Goal: Information Seeking & Learning: Learn about a topic

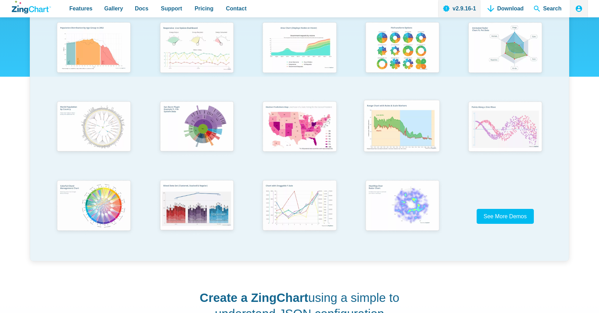
scroll to position [161, 0]
click at [103, 43] on img "App Content" at bounding box center [93, 47] width 85 height 60
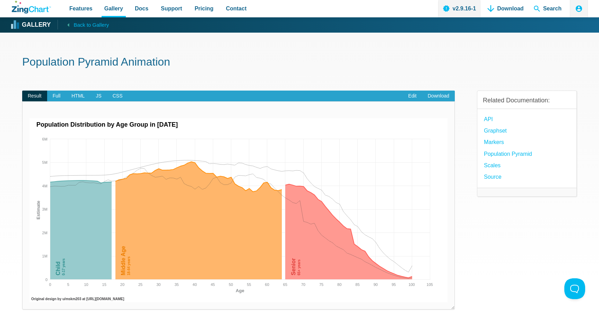
click at [240, 64] on h1 "Population Pyramid Animation" at bounding box center [299, 63] width 554 height 16
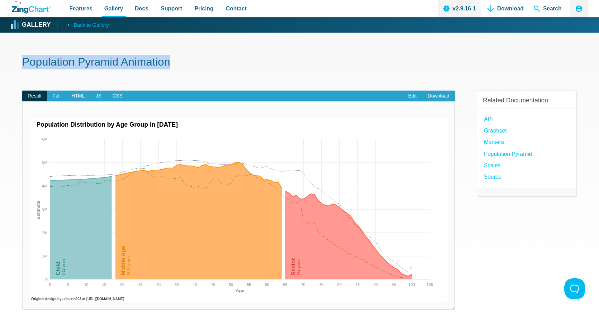
drag, startPoint x: 182, startPoint y: 65, endPoint x: 80, endPoint y: 43, distance: 104.3
click at [80, 43] on div "Population Pyramid Animation Result Full HTML JS CSS Edit Download ​ Powered by…" at bounding box center [299, 211] width 554 height 356
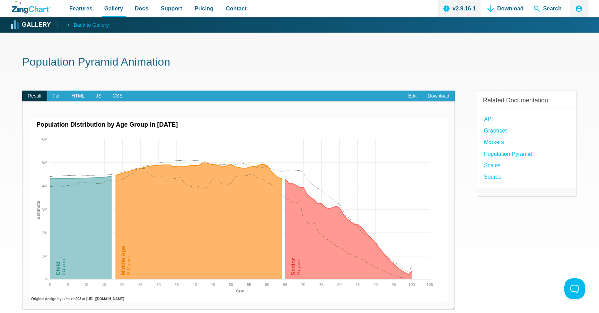
click at [138, 49] on div "Population Pyramid Animation Result Full HTML JS CSS Edit Download ​ Powered by…" at bounding box center [299, 211] width 554 height 356
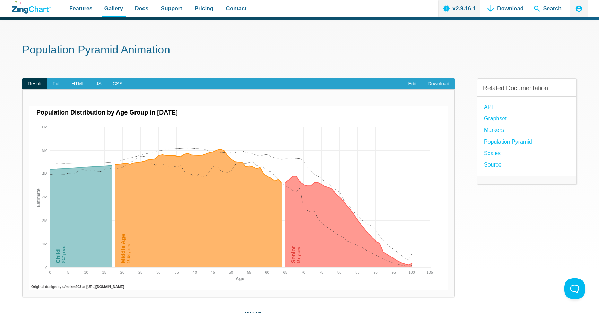
scroll to position [10, 0]
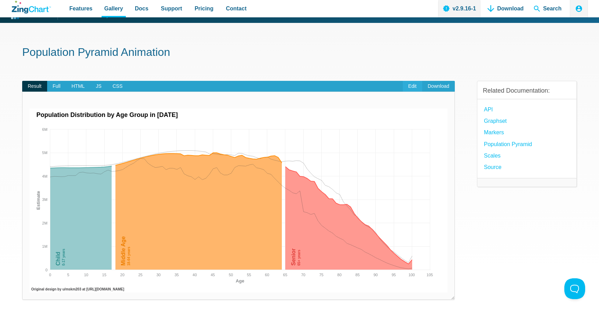
click at [411, 84] on link "Edit" at bounding box center [412, 86] width 19 height 11
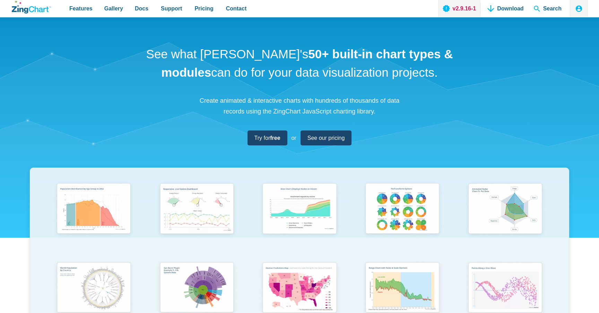
click at [462, 10] on link "v2.9.16-1" at bounding box center [459, 8] width 43 height 17
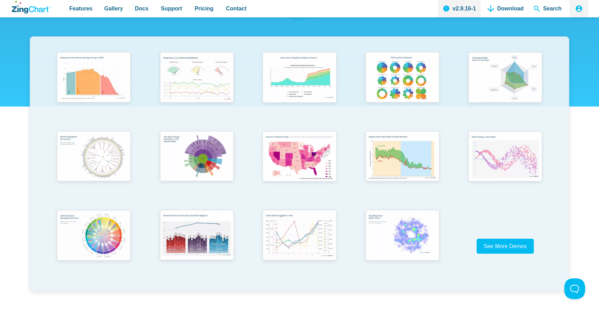
scroll to position [99, 0]
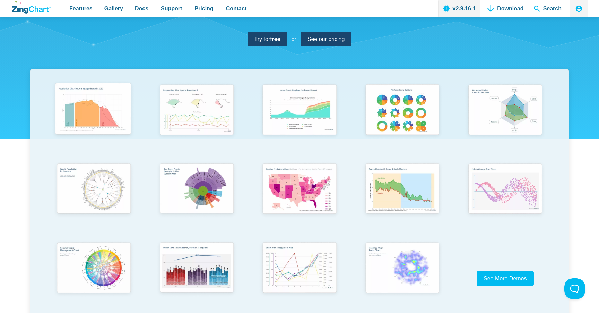
click at [114, 113] on img "App Content" at bounding box center [93, 110] width 85 height 60
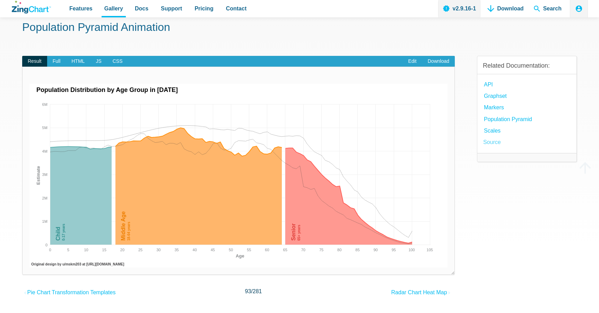
scroll to position [37, 0]
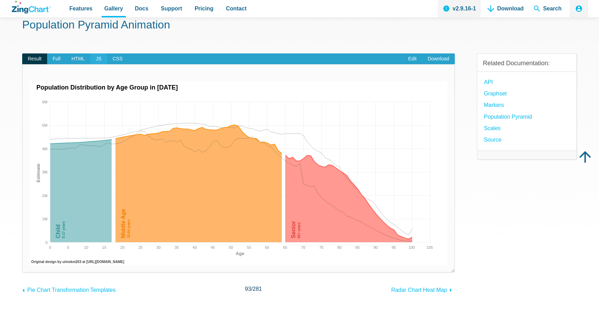
click at [99, 59] on span "JS" at bounding box center [98, 58] width 17 height 11
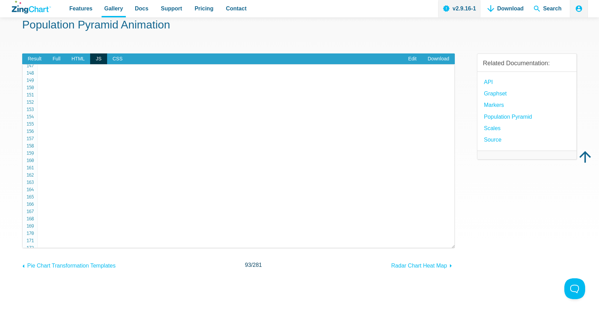
scroll to position [1042, 0]
click at [80, 60] on span "HTML" at bounding box center [78, 58] width 24 height 11
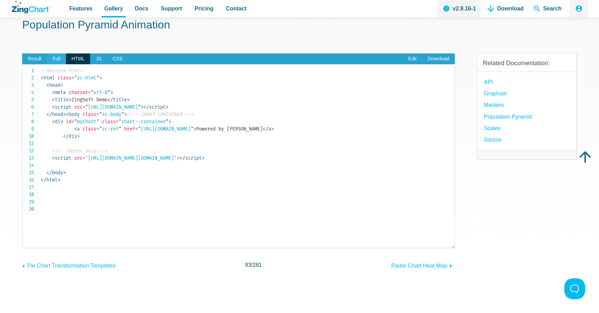
click at [51, 55] on span "Full" at bounding box center [56, 58] width 19 height 11
